Goal: Task Accomplishment & Management: Use online tool/utility

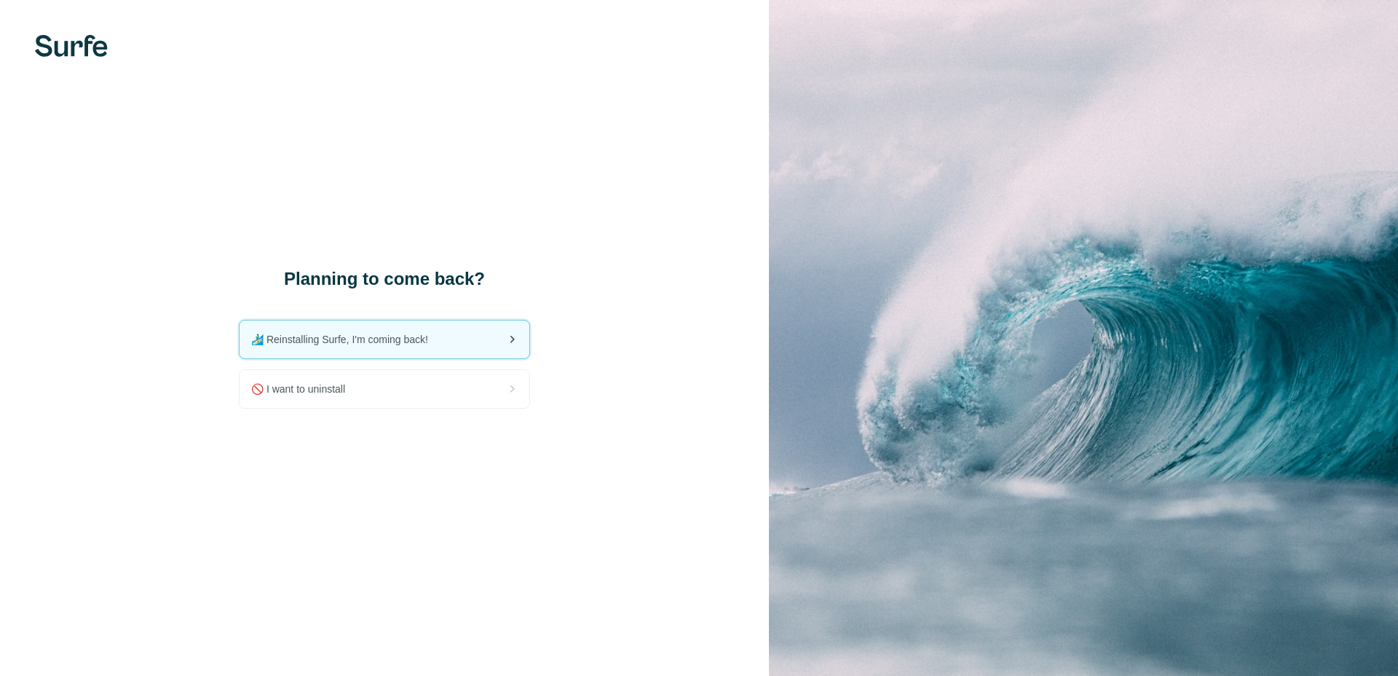
click at [382, 342] on span "🏄🏻‍♂️ Reinstalling Surfe, I'm coming back!" at bounding box center [345, 339] width 189 height 15
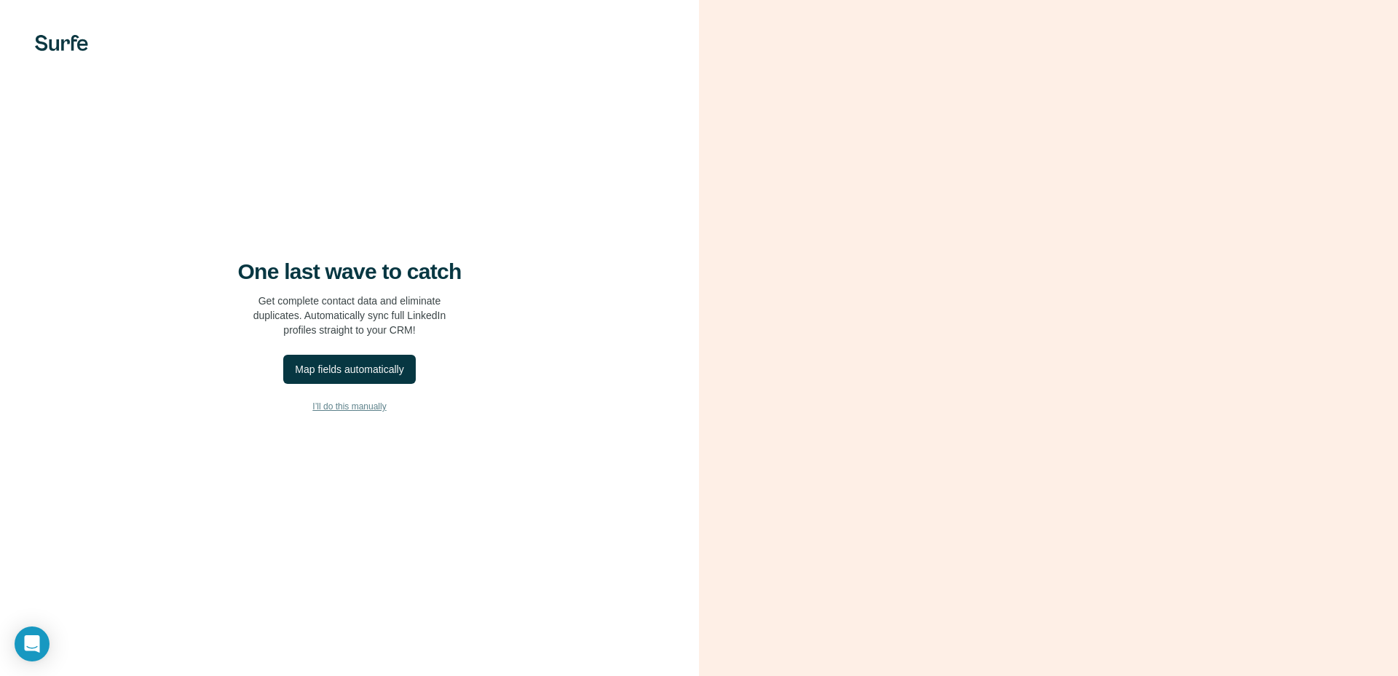
click at [342, 405] on span "I’ll do this manually" at bounding box center [349, 406] width 74 height 13
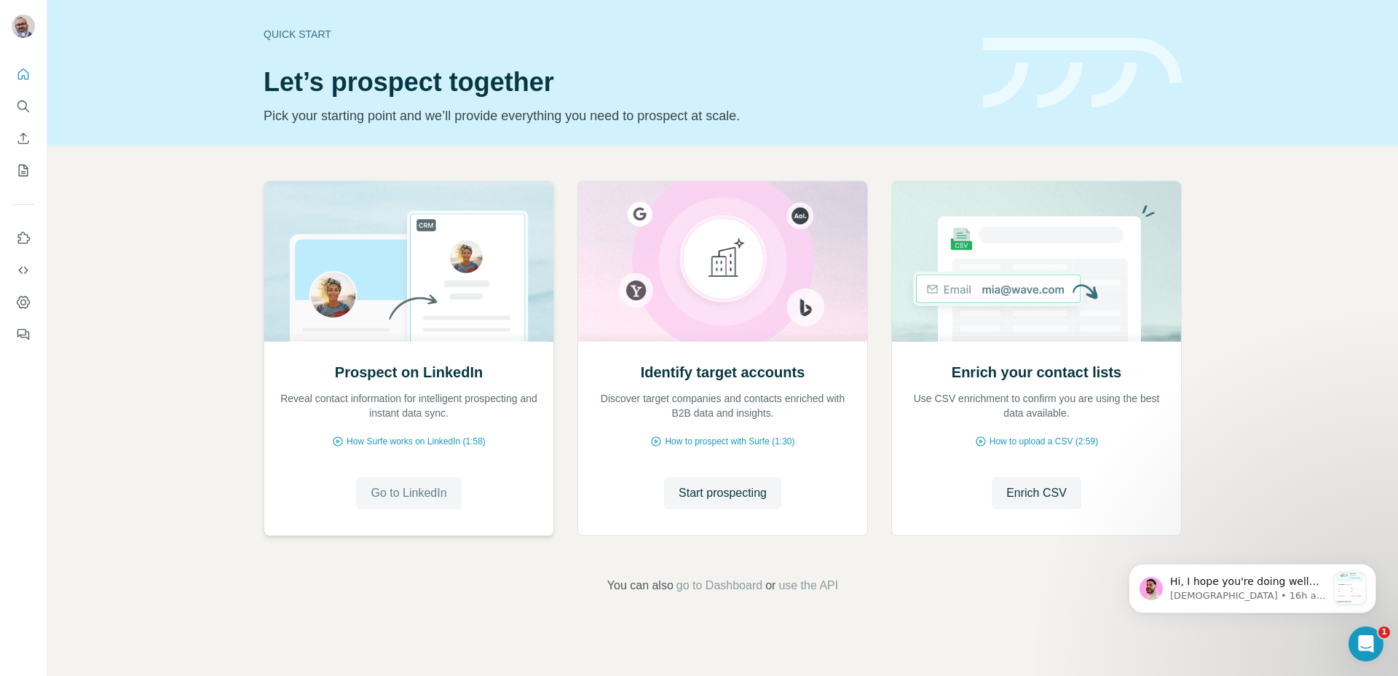
click at [446, 491] on span "Go to LinkedIn" at bounding box center [409, 492] width 76 height 17
